Goal: Information Seeking & Learning: Learn about a topic

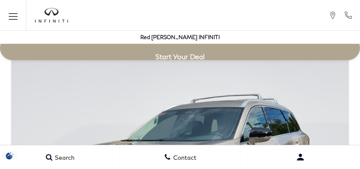
scroll to position [1496, 0]
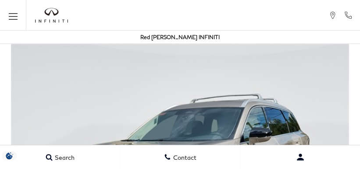
scroll to position [1496, 0]
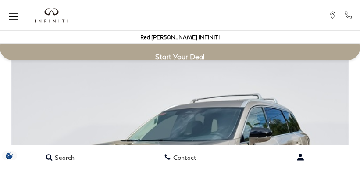
scroll to position [1496, 0]
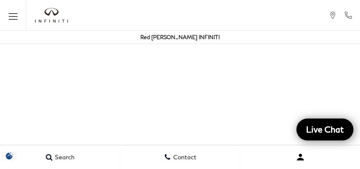
click at [241, 153] on button "Open user profile menu" at bounding box center [300, 157] width 120 height 22
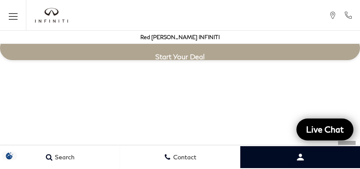
scroll to position [1496, 0]
